Goal: Use online tool/utility: Utilize a website feature to perform a specific function

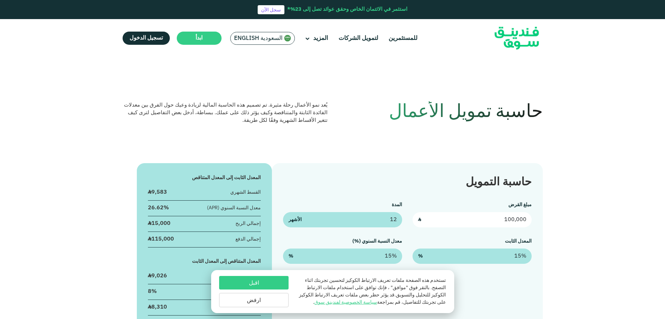
click at [487, 220] on input "100,000" at bounding box center [472, 219] width 119 height 15
type input "10,000"
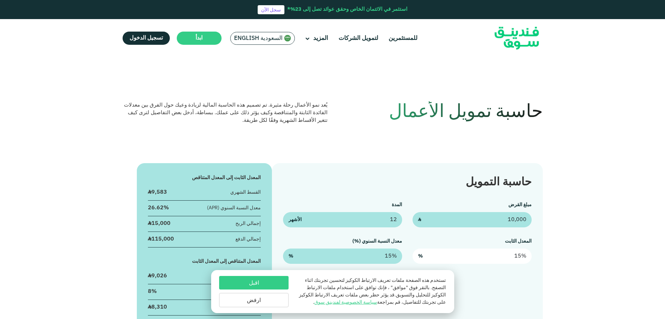
type input "15"
click at [500, 252] on input "15" at bounding box center [472, 256] width 119 height 15
click at [500, 256] on input "15" at bounding box center [472, 256] width 119 height 15
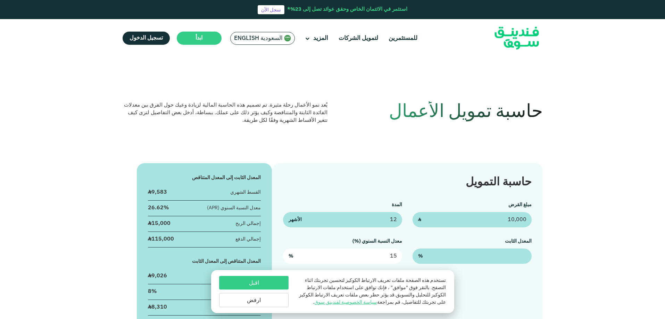
click at [373, 253] on input "15" at bounding box center [342, 256] width 119 height 15
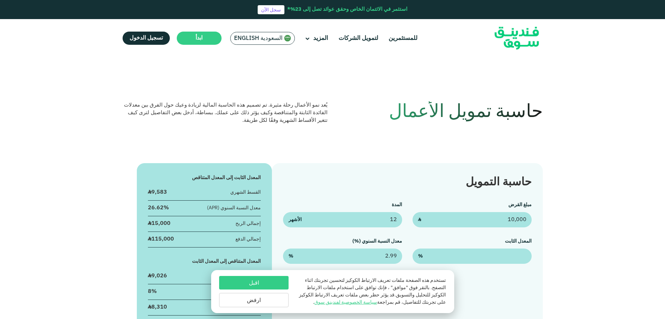
type input "2.99%"
click at [522, 277] on div "حاسبة التمويل مبلغ القرض 10,000 ʢ المدة 12 الأشهر المعدل الثابت % معدل النسبة ا…" at bounding box center [407, 254] width 271 height 183
click at [250, 282] on button "اقبل" at bounding box center [253, 283] width 69 height 14
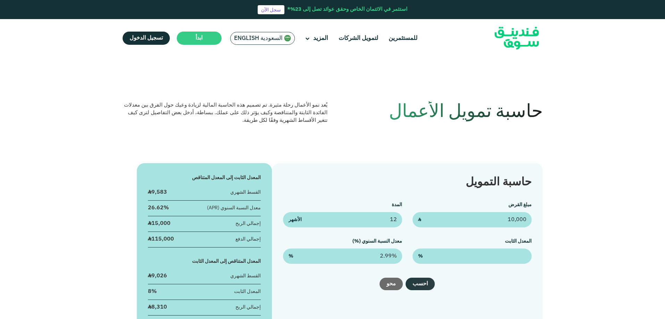
click at [422, 285] on button "احسب" at bounding box center [420, 284] width 29 height 13
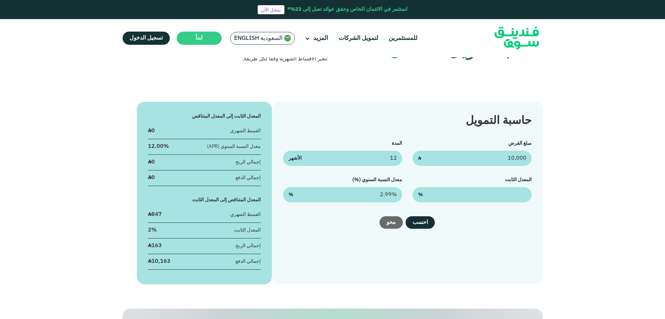
scroll to position [104, 0]
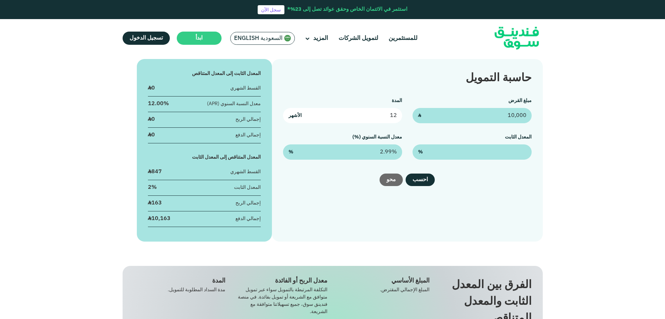
click at [386, 116] on input "12" at bounding box center [342, 115] width 119 height 15
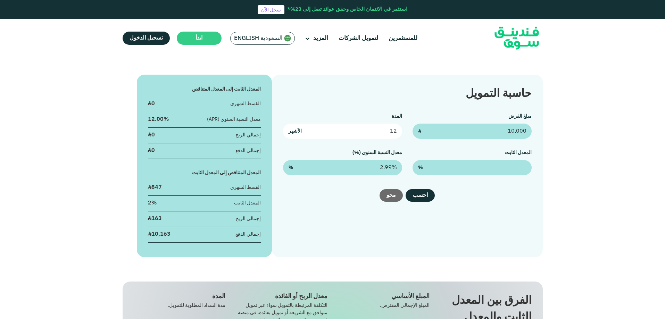
scroll to position [69, 0]
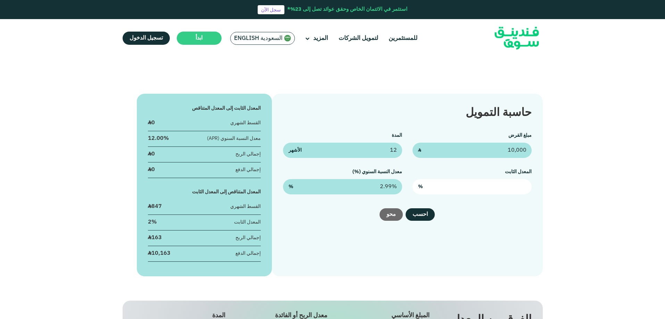
click at [510, 184] on input "text" at bounding box center [472, 186] width 119 height 15
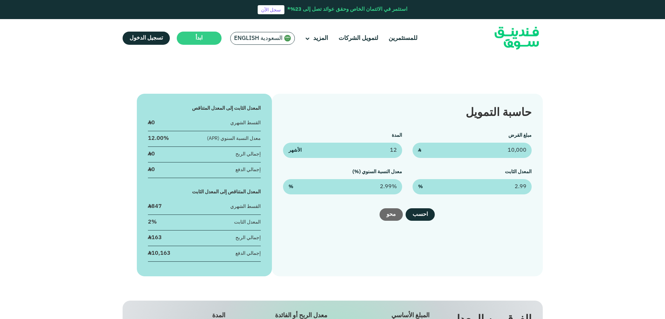
type input "2.99%"
click at [510, 222] on div "حاسبة التمويل مبلغ القرض 10,000 ʢ المدة 12 الأشهر المعدل الثابت 2.99% % معدل ال…" at bounding box center [407, 185] width 271 height 183
click at [426, 216] on button "احسب" at bounding box center [420, 214] width 29 height 13
